Goal: Task Accomplishment & Management: Use online tool/utility

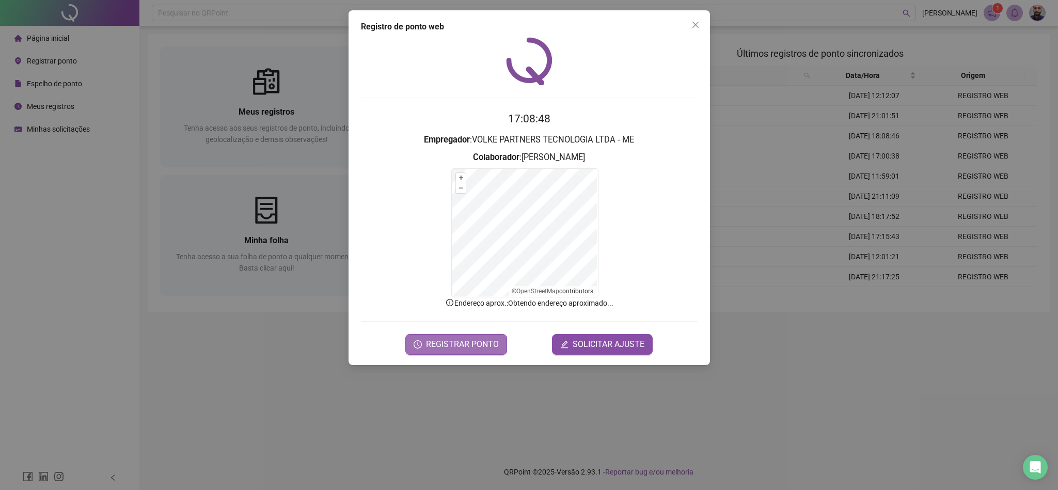
click at [477, 343] on span "REGISTRAR PONTO" at bounding box center [462, 344] width 73 height 12
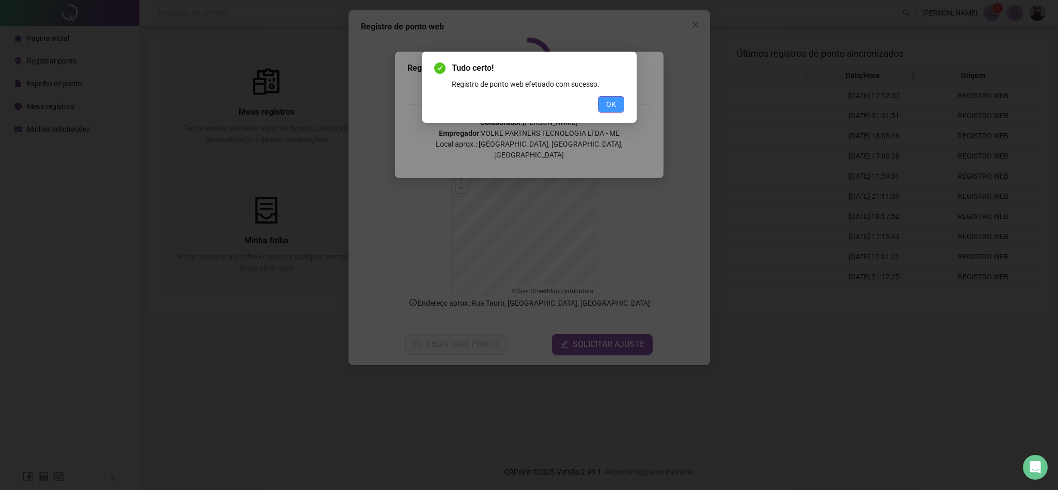
click at [612, 104] on span "OK" at bounding box center [611, 104] width 10 height 11
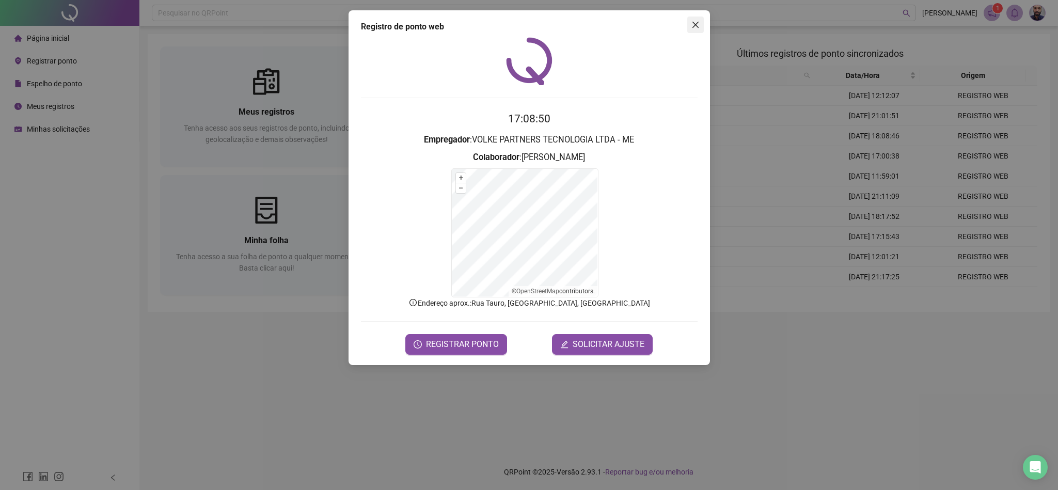
click at [694, 28] on icon "close" at bounding box center [695, 25] width 8 height 8
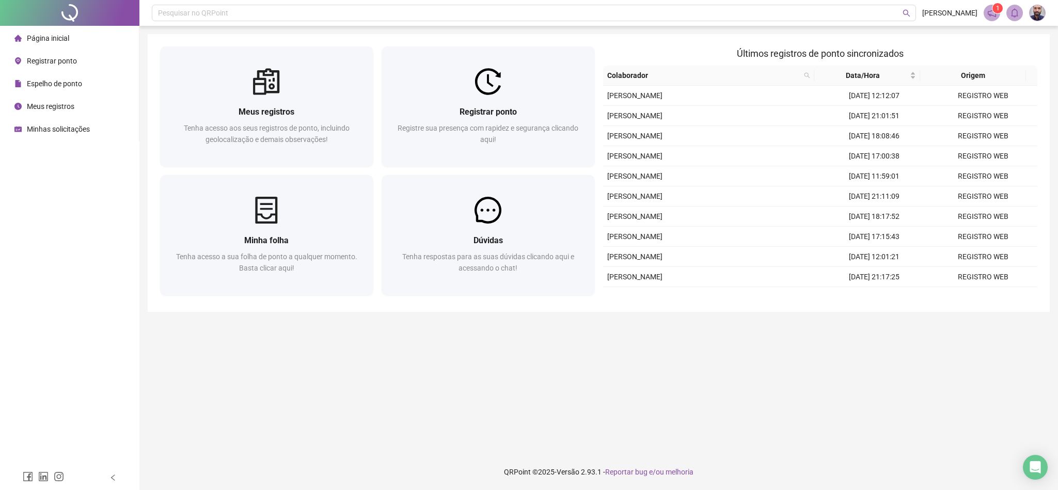
click at [75, 132] on span "Minhas solicitações" at bounding box center [58, 129] width 63 height 8
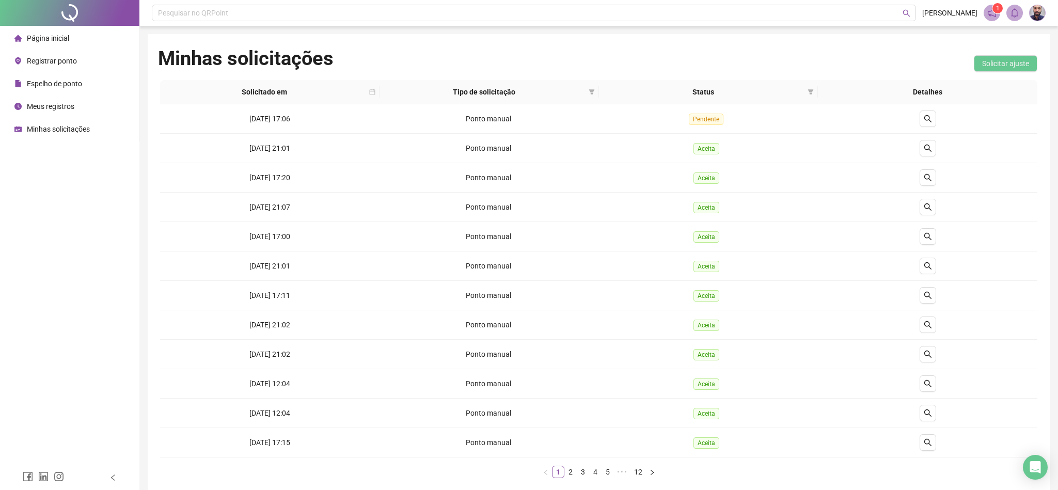
click at [50, 39] on span "Página inicial" at bounding box center [48, 38] width 42 height 8
